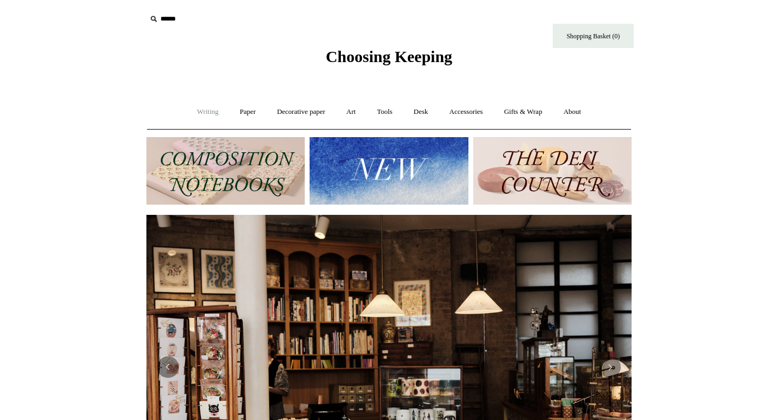
click at [203, 112] on link "Writing +" at bounding box center [208, 112] width 41 height 29
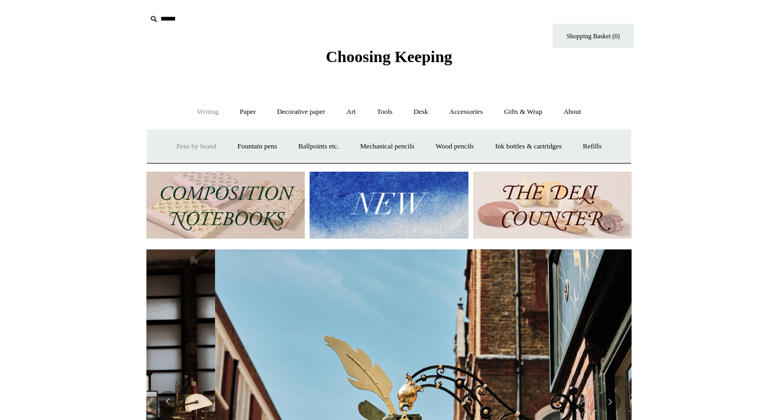
scroll to position [0, 485]
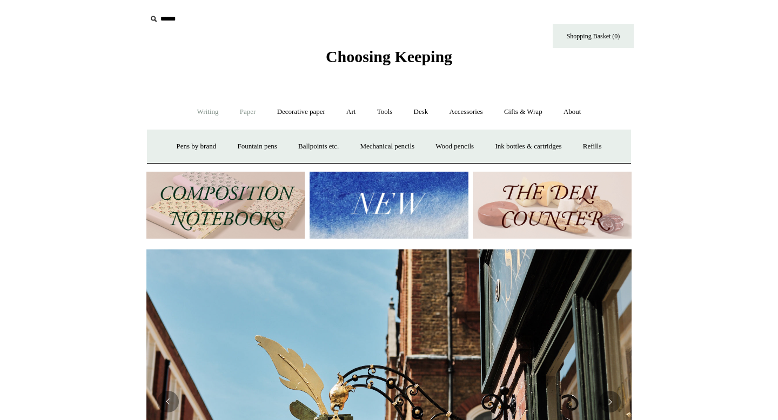
click at [249, 112] on link "Paper +" at bounding box center [248, 112] width 36 height 29
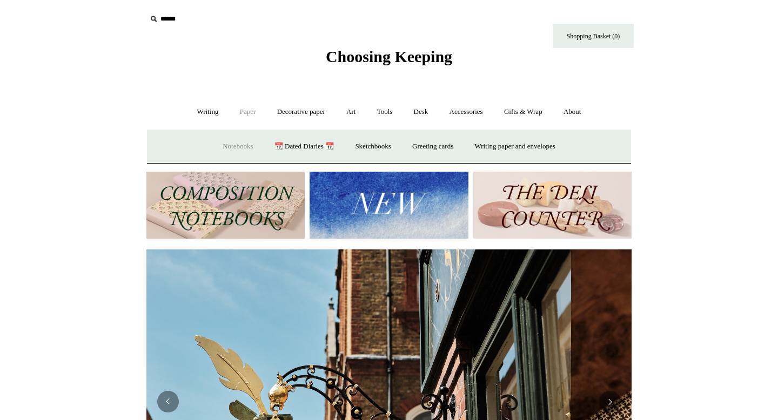
click at [213, 148] on link "Notebooks +" at bounding box center [238, 146] width 50 height 29
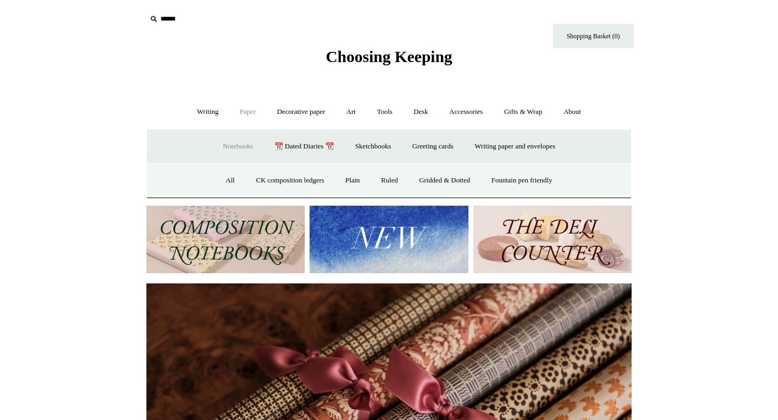
scroll to position [0, 971]
click at [228, 182] on link "All" at bounding box center [230, 180] width 29 height 29
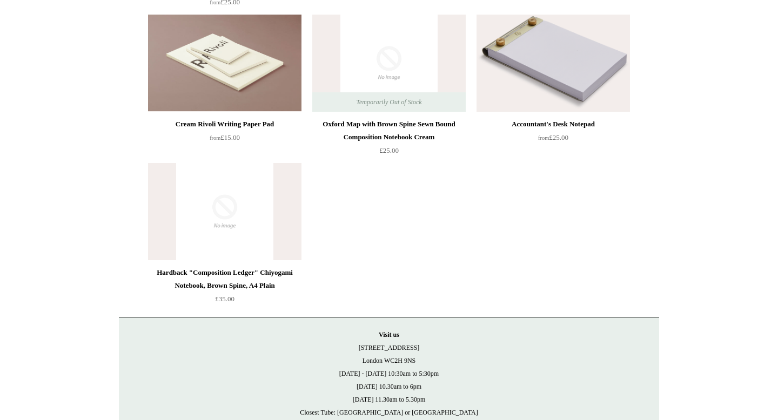
scroll to position [6226, 0]
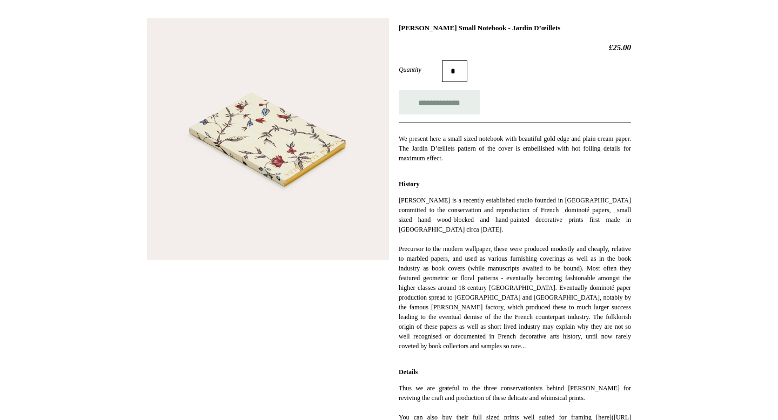
scroll to position [148, 0]
click at [330, 166] on img at bounding box center [268, 139] width 242 height 242
